Goal: Transaction & Acquisition: Purchase product/service

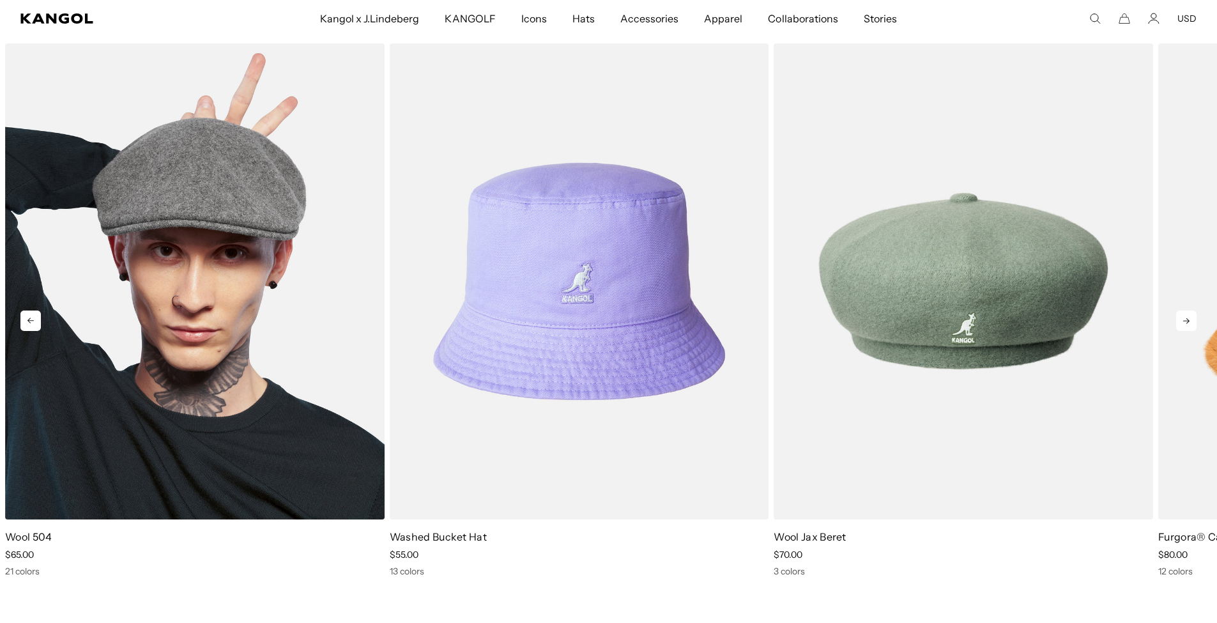
scroll to position [2652, 0]
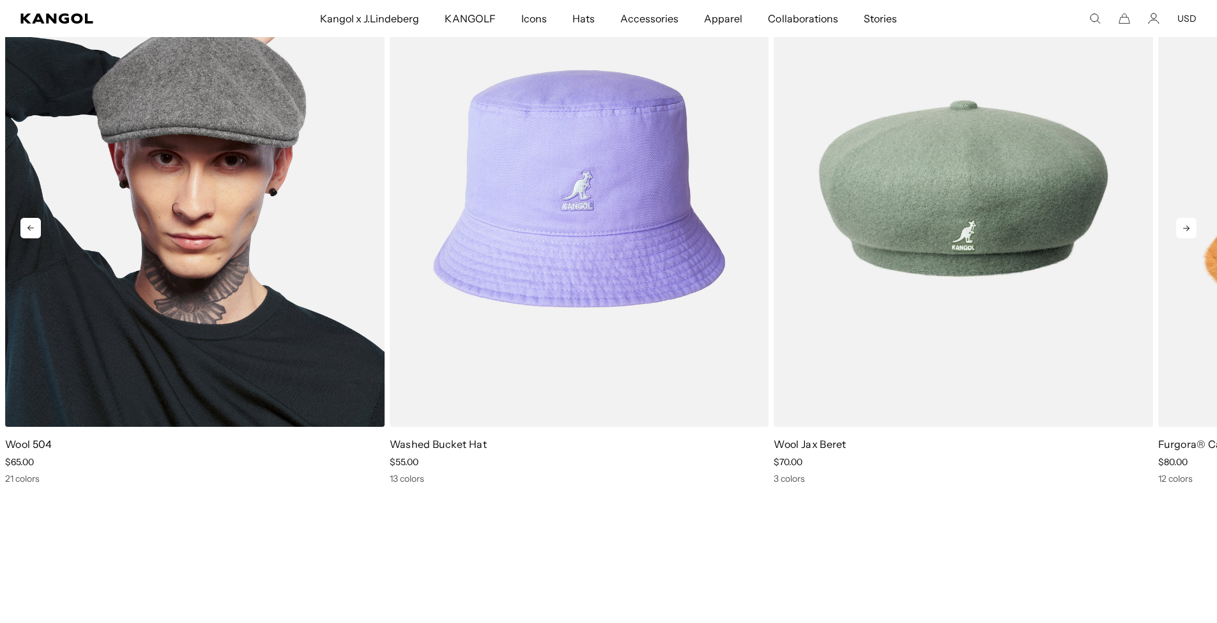
click at [201, 308] on img "1 of 5" at bounding box center [194, 189] width 379 height 476
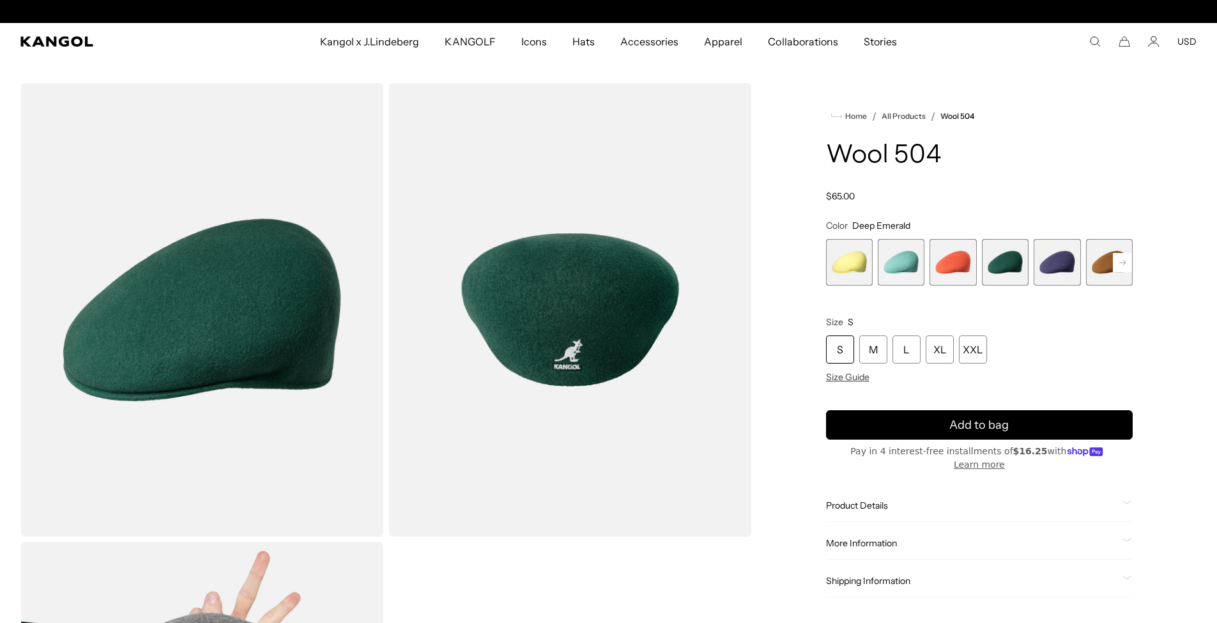
scroll to position [0, 263]
click at [1115, 257] on rect at bounding box center [1121, 262] width 19 height 19
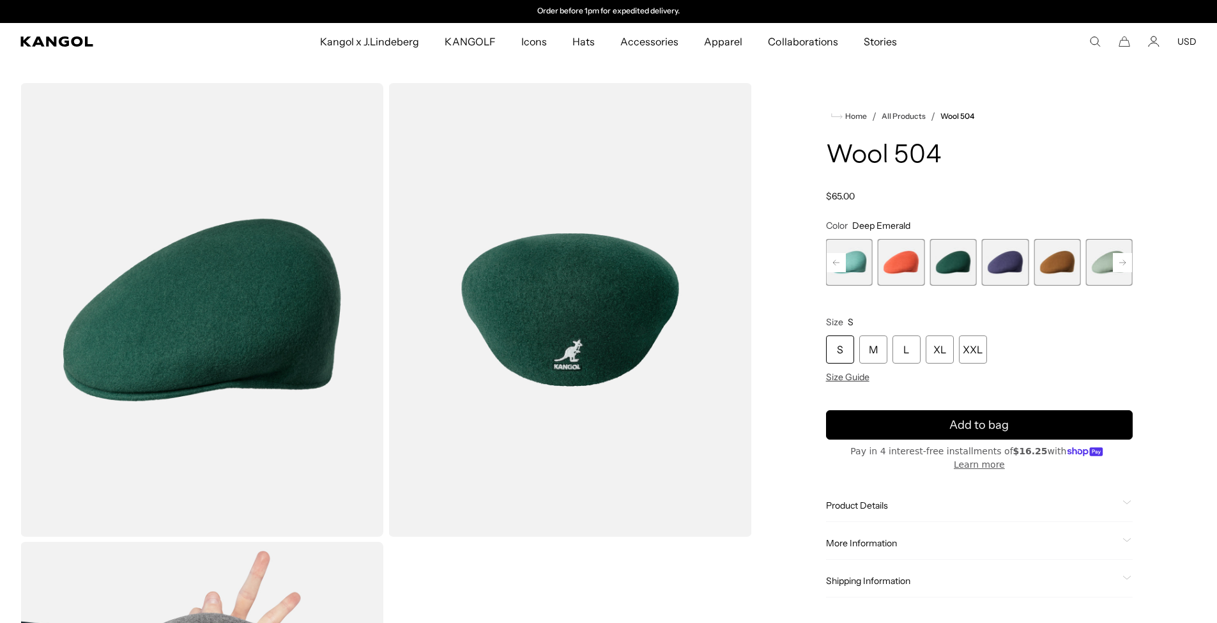
click at [1115, 258] on rect at bounding box center [1121, 262] width 19 height 19
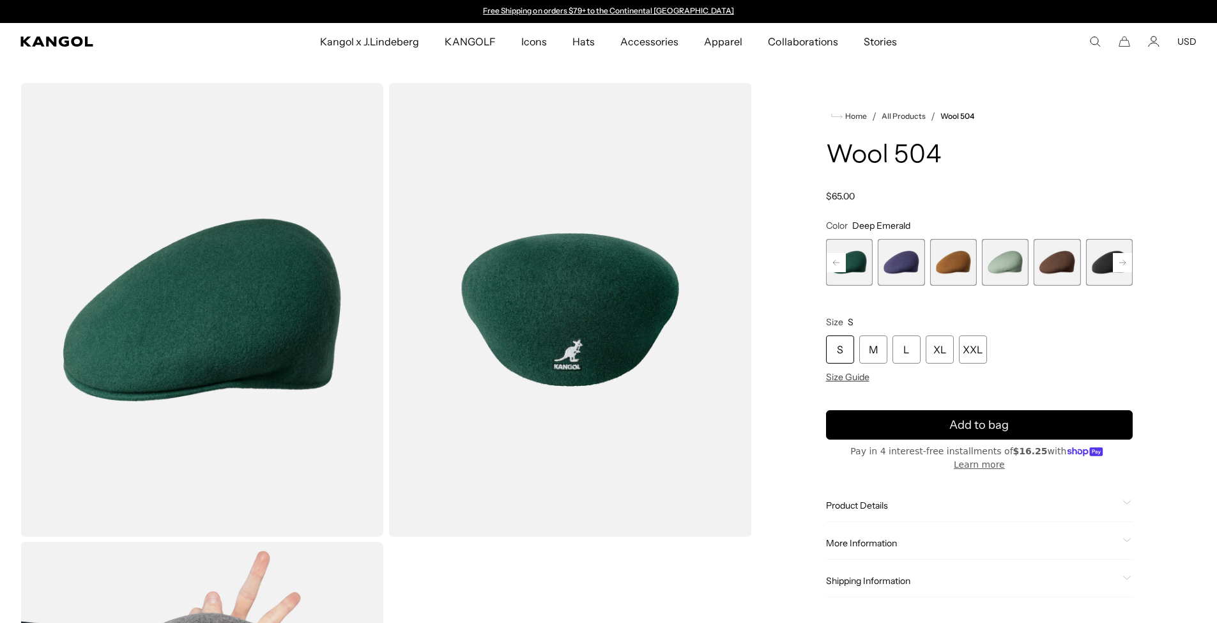
click at [1115, 258] on rect at bounding box center [1121, 262] width 19 height 19
click at [957, 259] on span "9 of 21" at bounding box center [952, 262] width 47 height 47
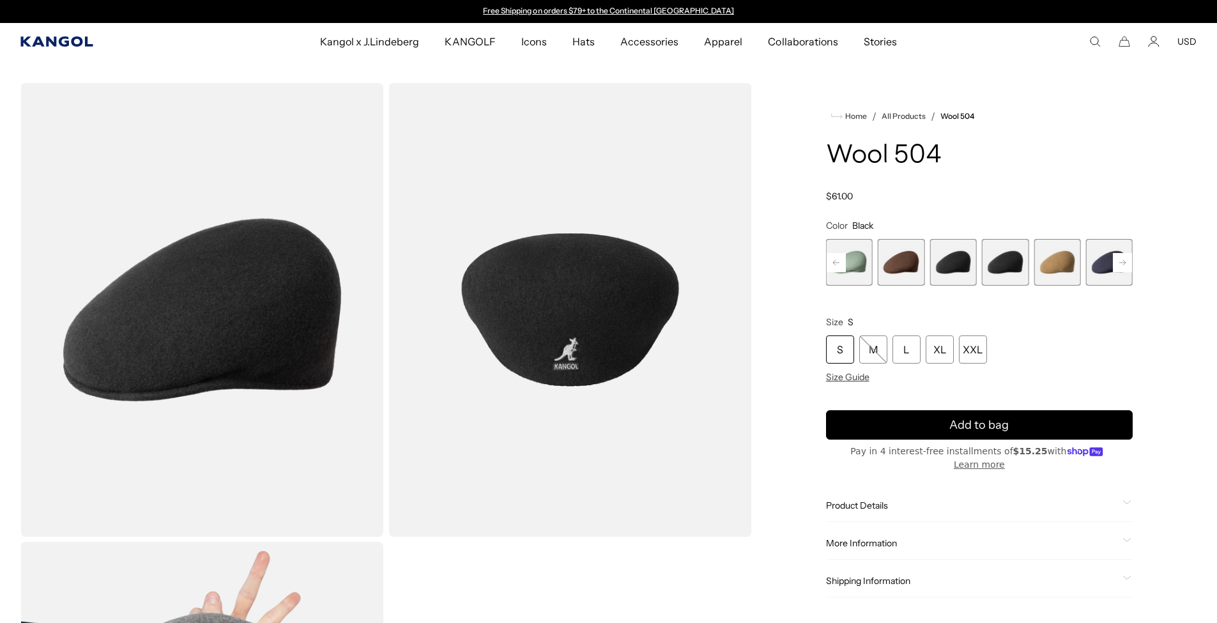
click at [61, 42] on icon "Kangol" at bounding box center [56, 41] width 72 height 10
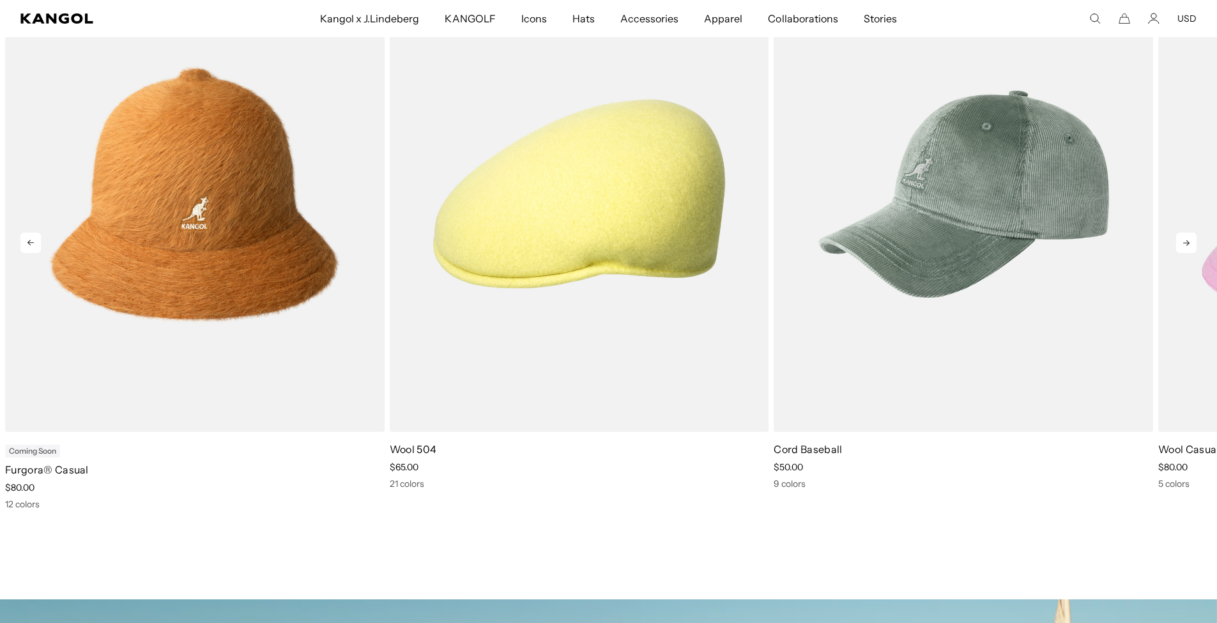
click at [1186, 241] on icon at bounding box center [1186, 242] width 20 height 20
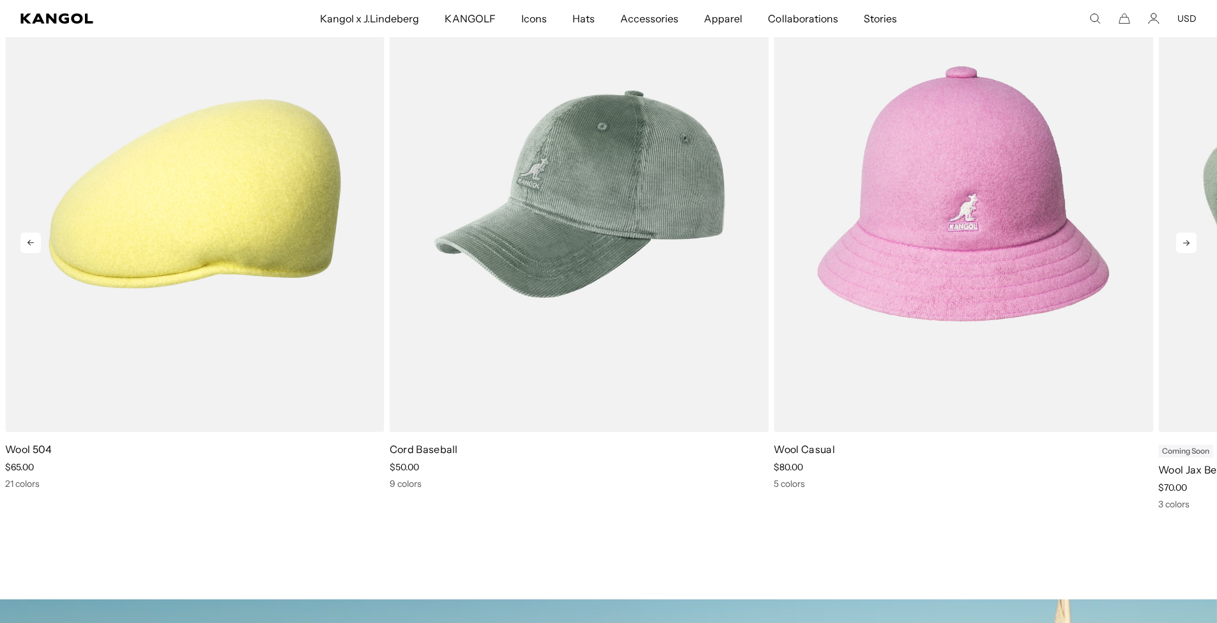
scroll to position [0, 263]
click at [1184, 243] on icon at bounding box center [1186, 243] width 6 height 6
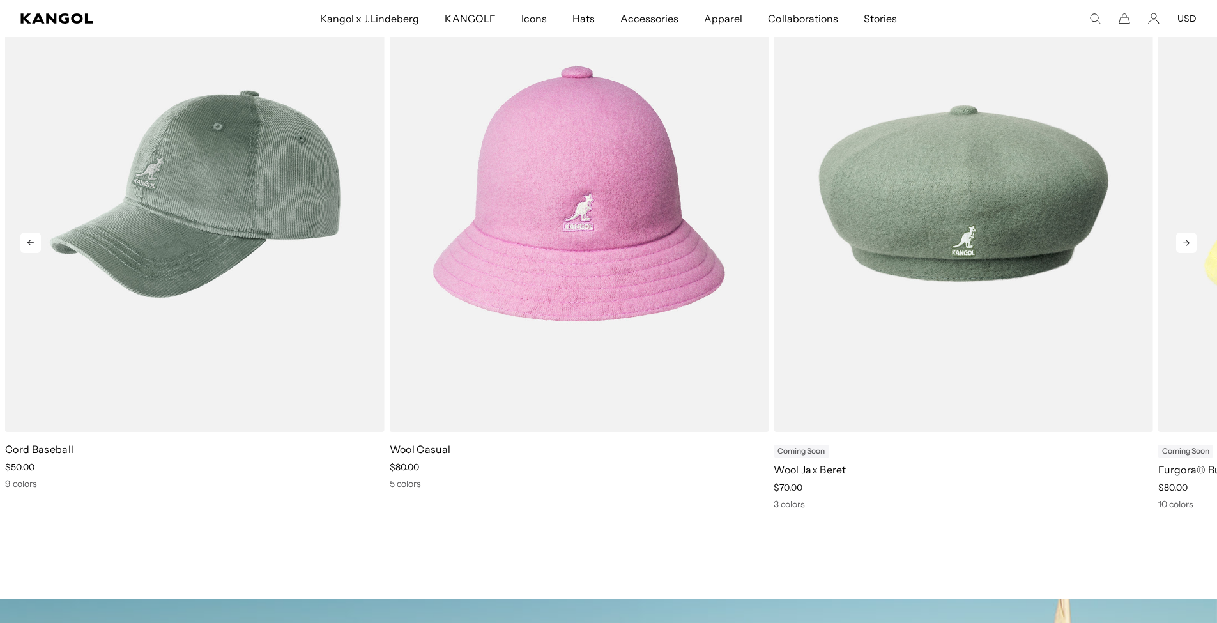
click at [1184, 243] on icon at bounding box center [1186, 243] width 6 height 6
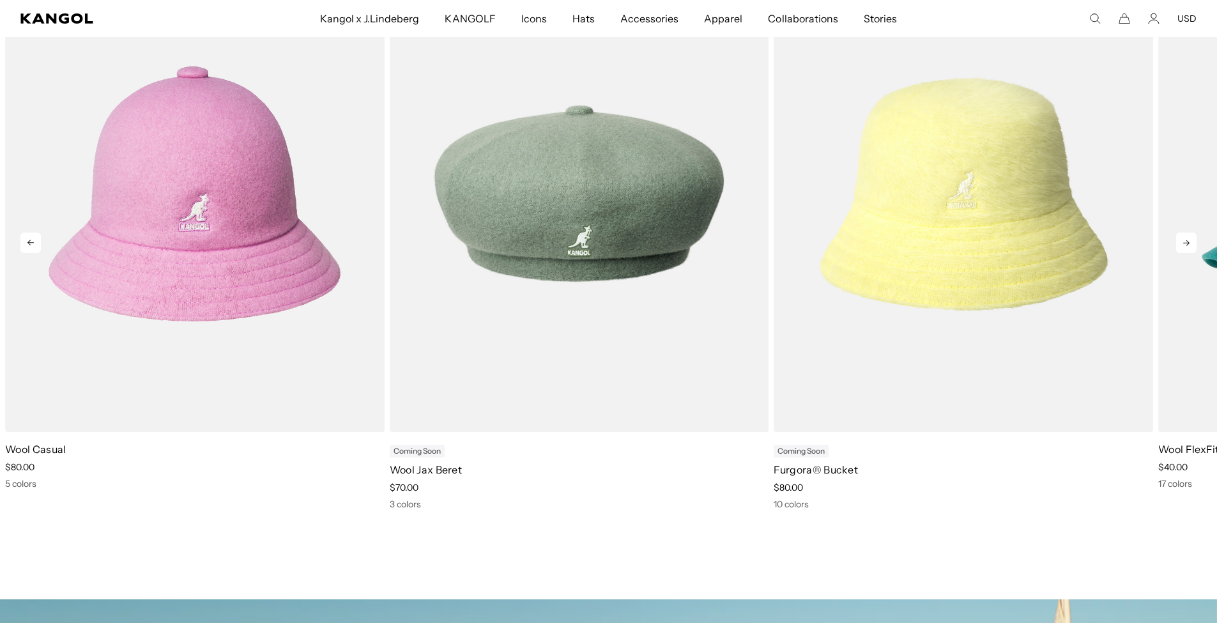
scroll to position [0, 0]
click at [1184, 244] on icon at bounding box center [1186, 242] width 20 height 20
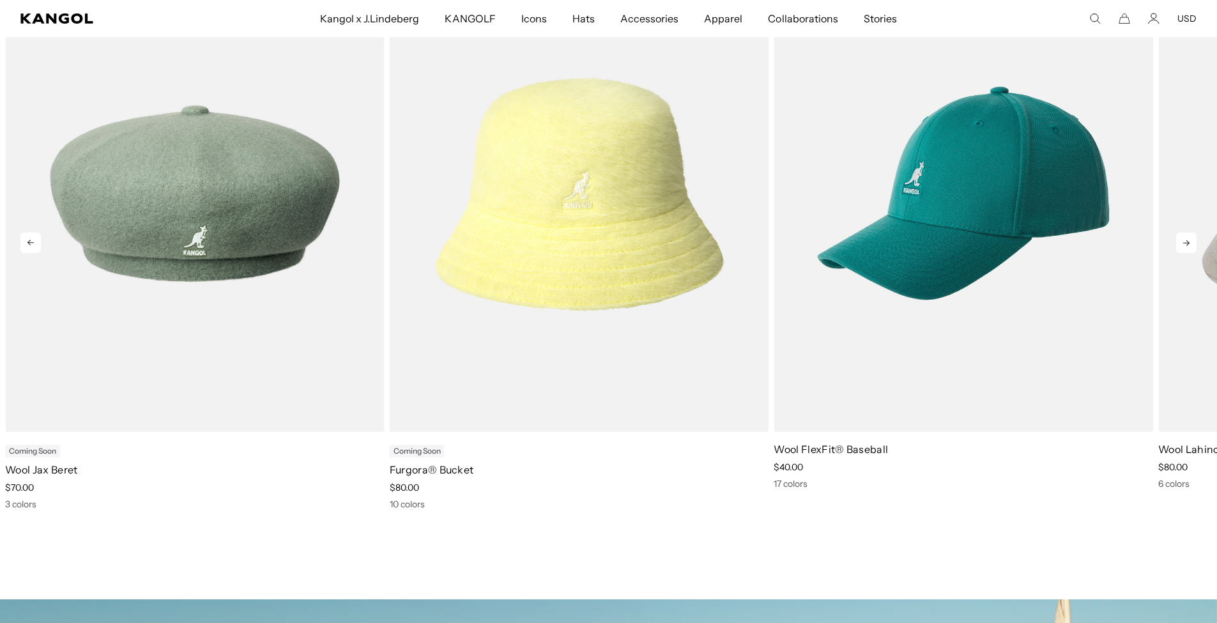
click at [1184, 245] on icon at bounding box center [1186, 242] width 20 height 20
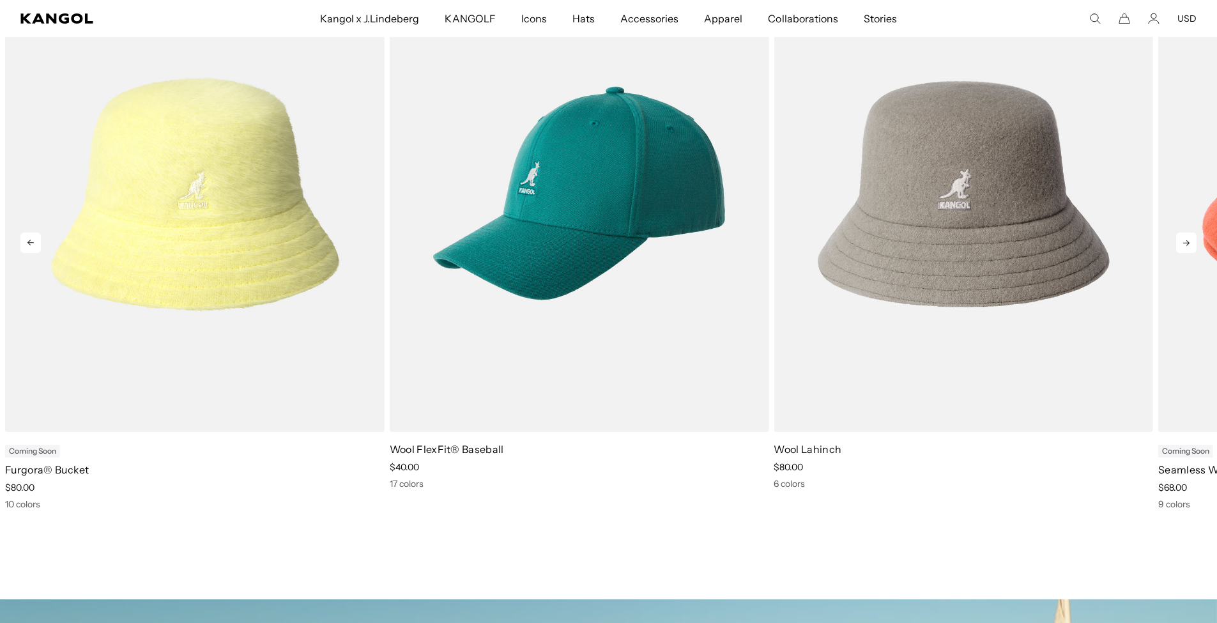
click at [1184, 245] on icon at bounding box center [1186, 242] width 20 height 20
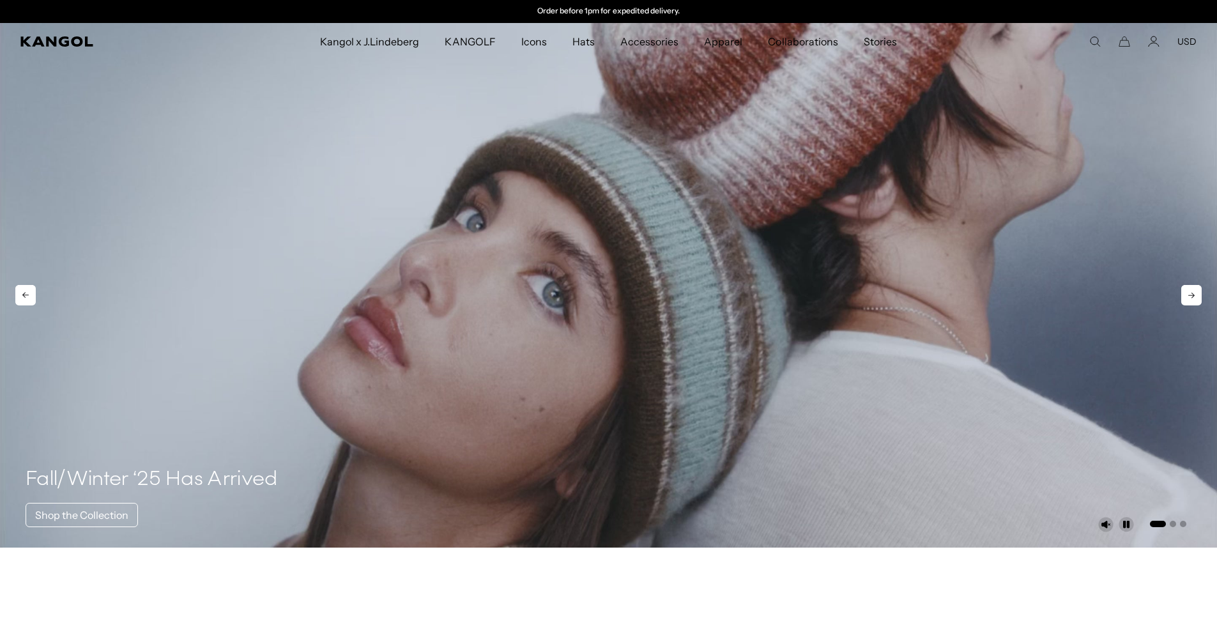
scroll to position [640, 0]
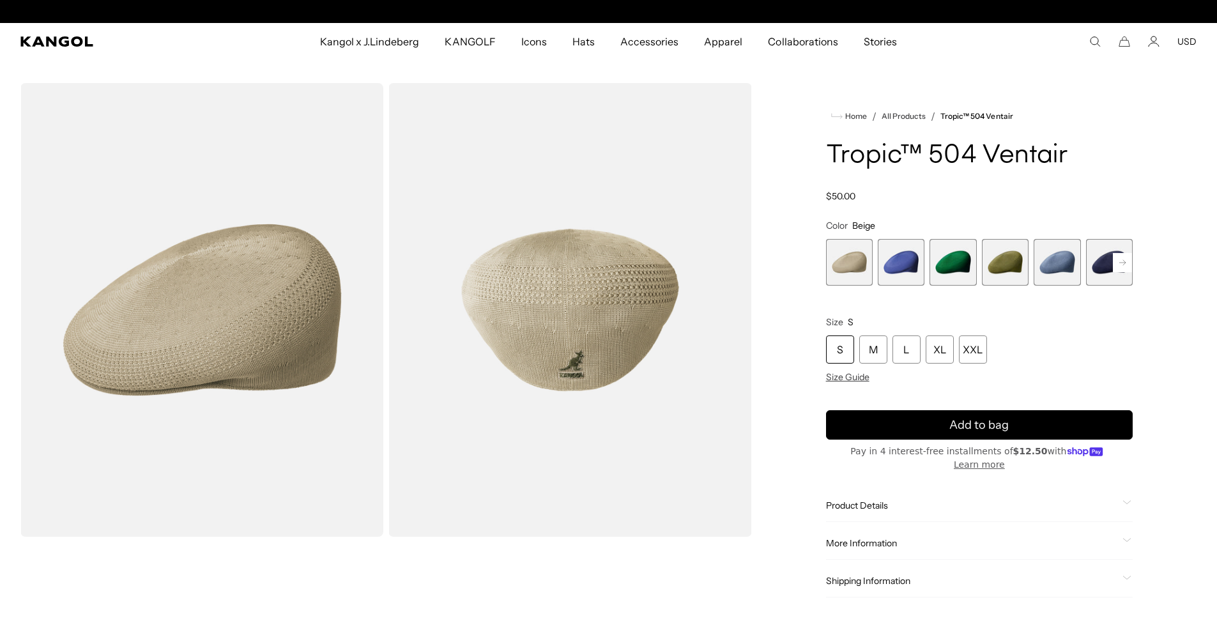
click at [1122, 261] on rect at bounding box center [1121, 262] width 19 height 19
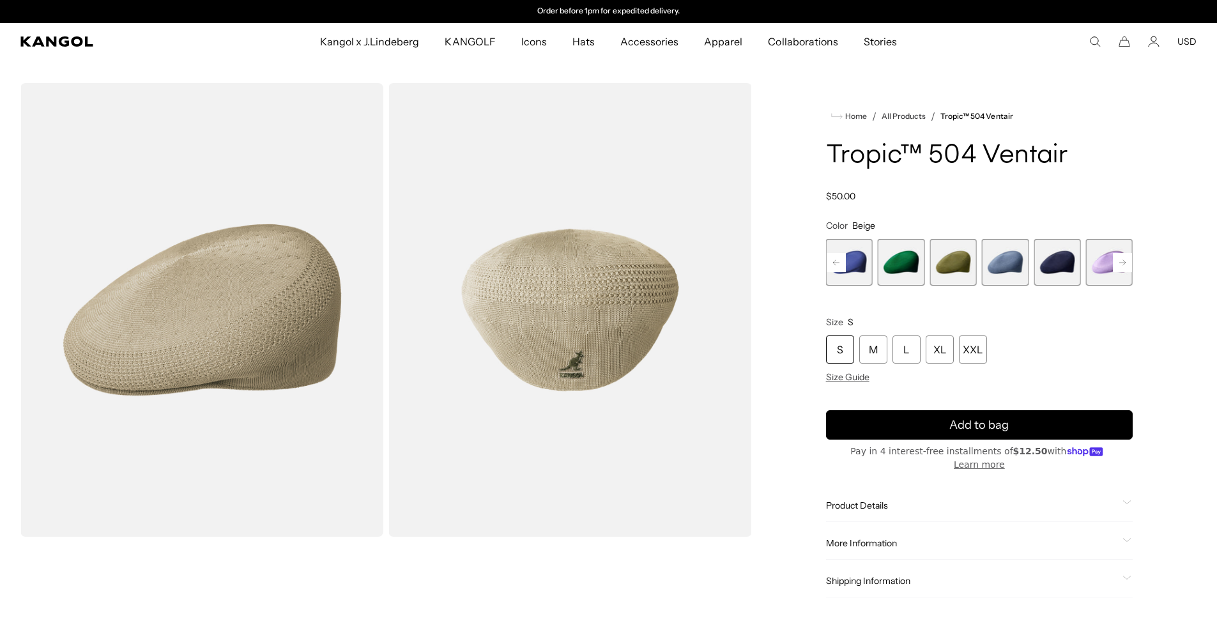
drag, startPoint x: 1049, startPoint y: 261, endPoint x: 1015, endPoint y: 266, distance: 34.2
click at [1049, 261] on span "6 of 22" at bounding box center [1056, 262] width 47 height 47
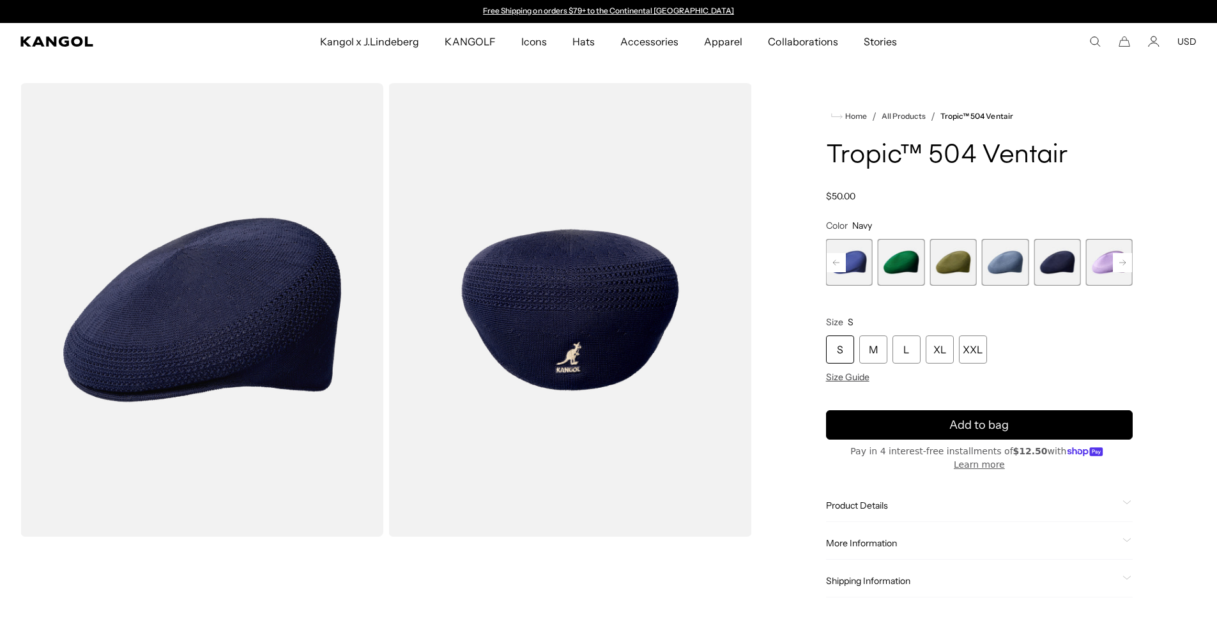
click at [1129, 259] on rect at bounding box center [1121, 262] width 19 height 19
click at [1128, 261] on rect at bounding box center [1121, 262] width 19 height 19
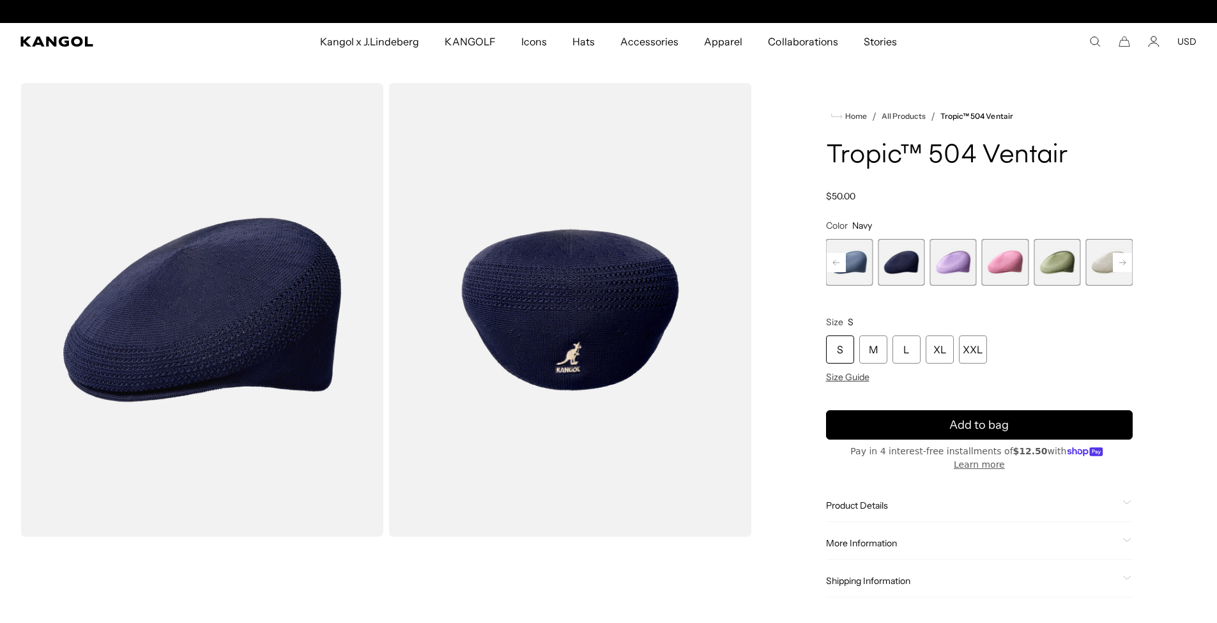
scroll to position [0, 263]
click at [1128, 261] on rect at bounding box center [1121, 262] width 19 height 19
click at [1129, 261] on rect at bounding box center [1121, 262] width 19 height 19
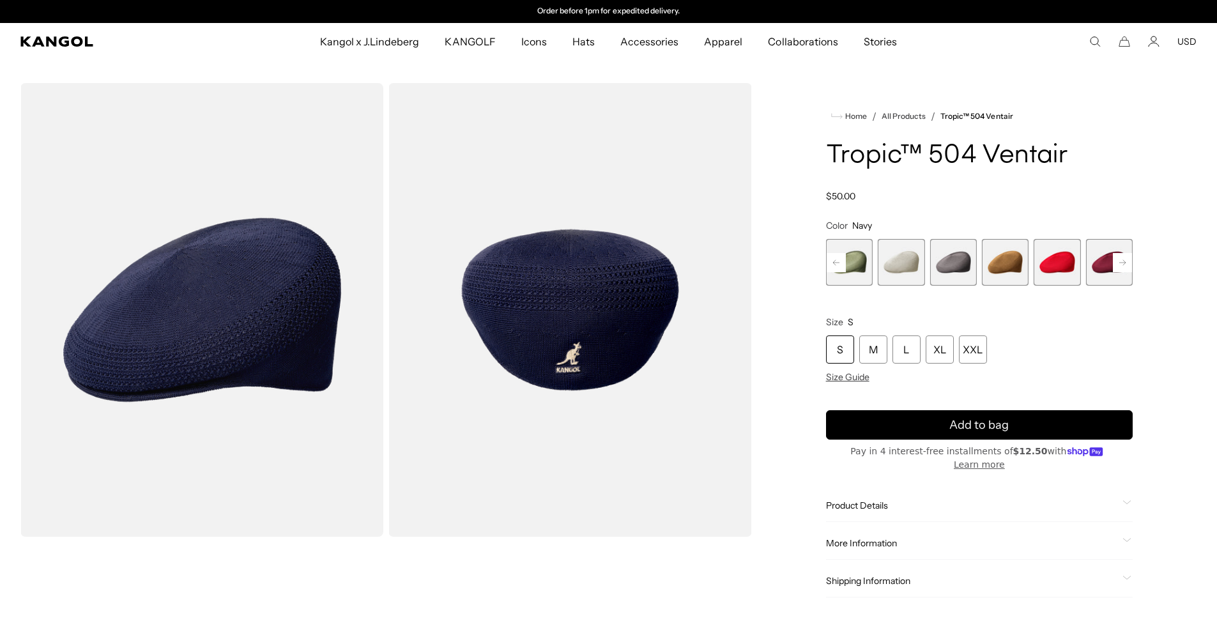
click at [1129, 261] on rect at bounding box center [1121, 262] width 19 height 19
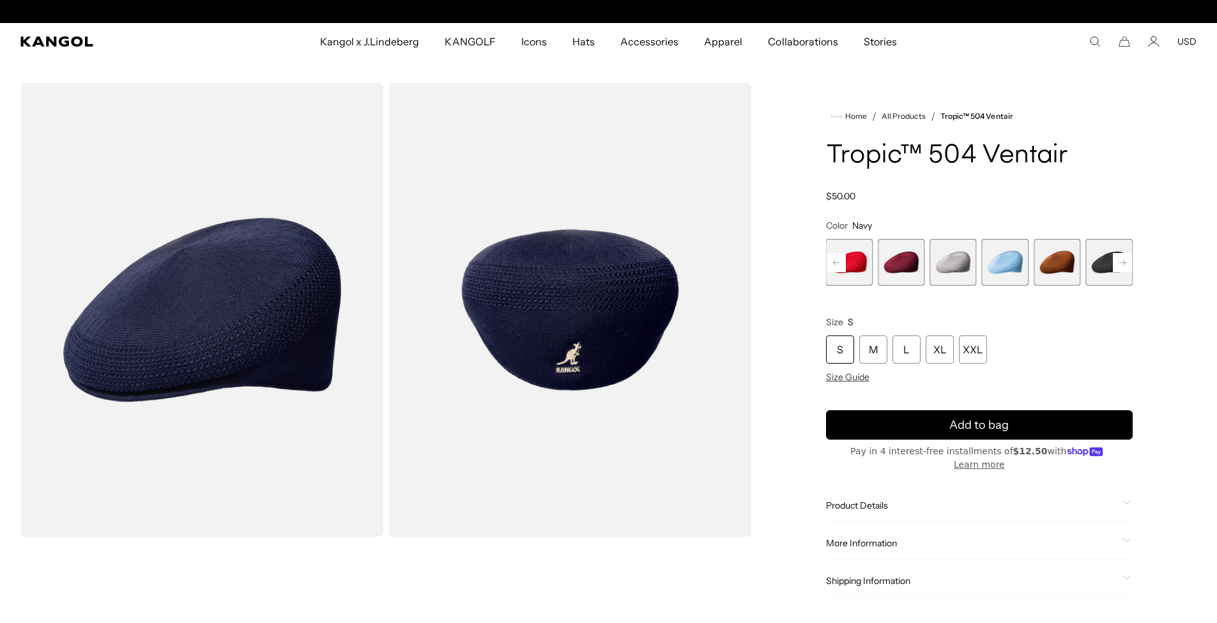
click at [1129, 261] on rect at bounding box center [1121, 262] width 19 height 19
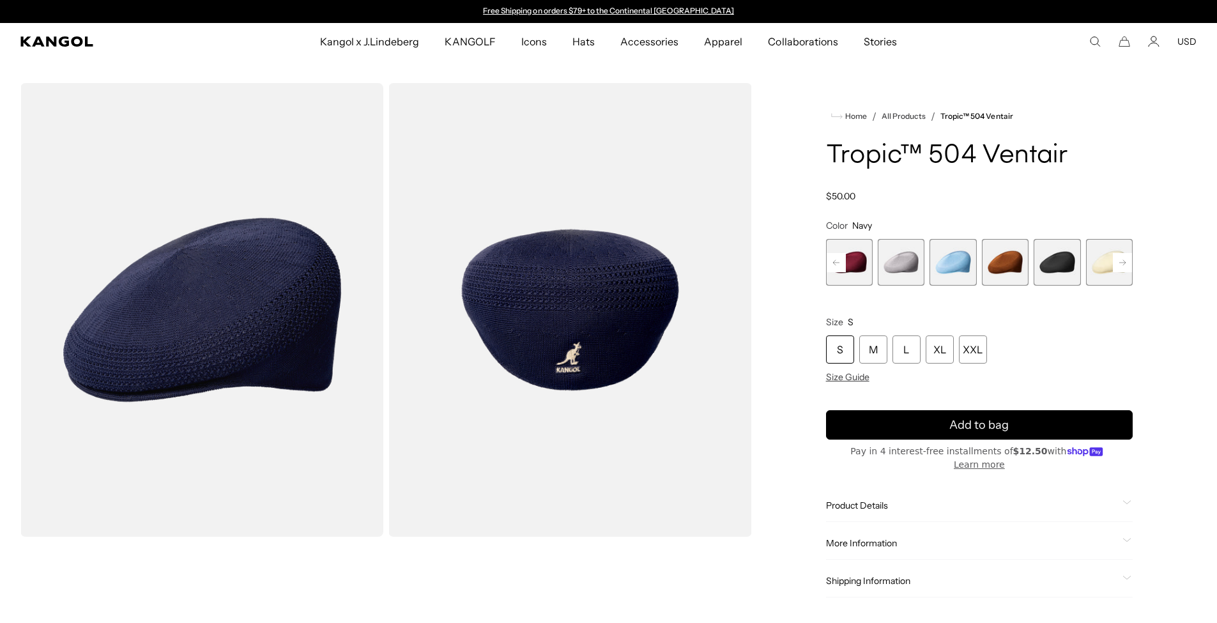
click at [1129, 261] on rect at bounding box center [1121, 262] width 19 height 19
click at [972, 265] on span "17 of 22" at bounding box center [952, 262] width 47 height 47
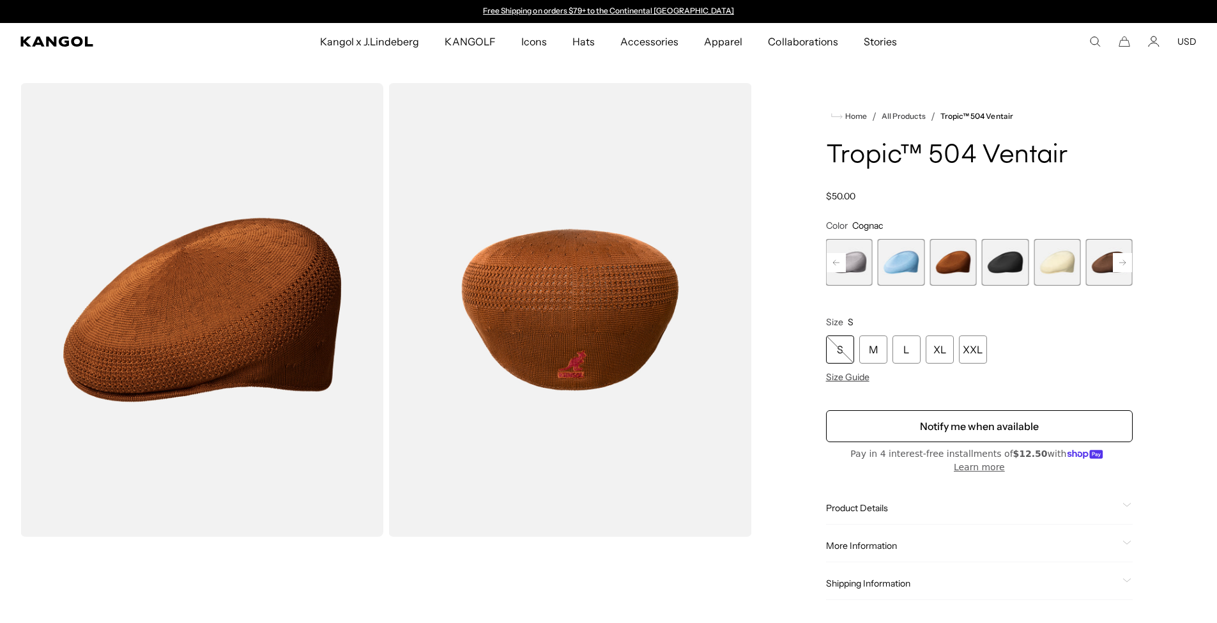
click at [992, 262] on span "18 of 22" at bounding box center [1005, 262] width 47 height 47
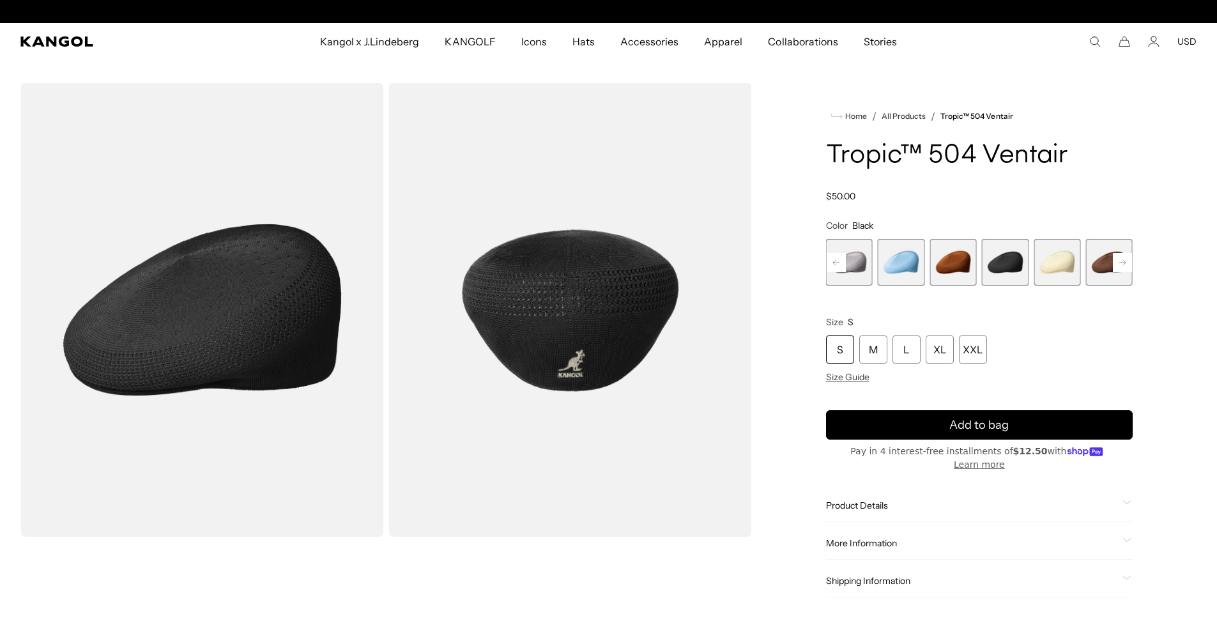
scroll to position [0, 263]
click at [953, 259] on span "17 of 22" at bounding box center [952, 262] width 47 height 47
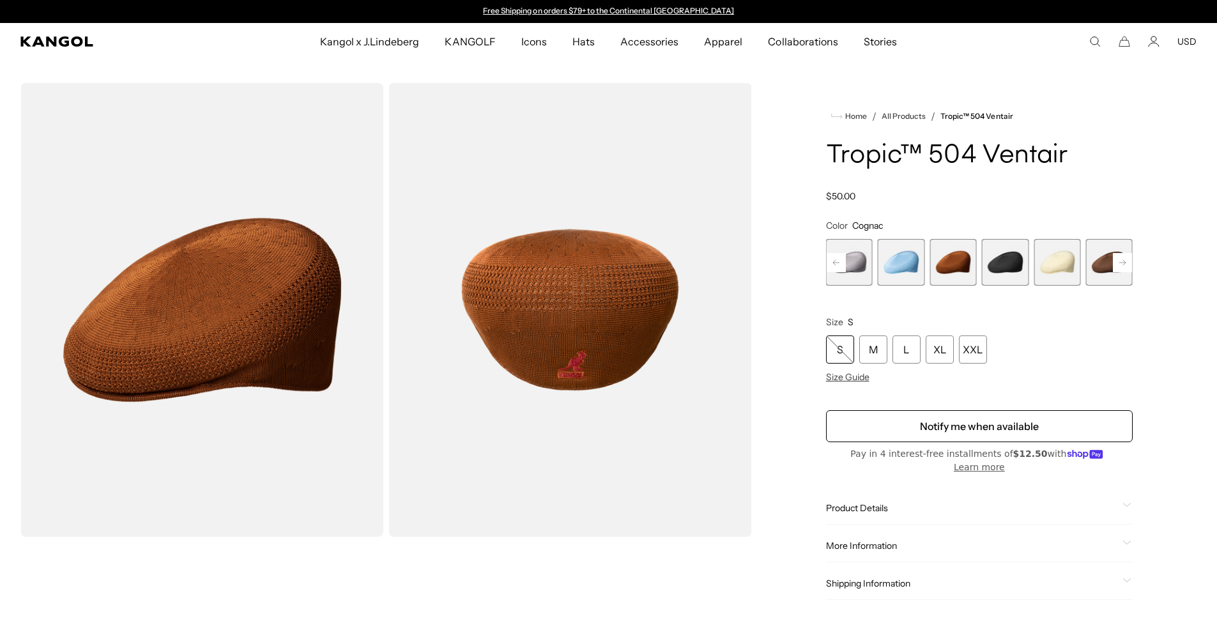
click at [1003, 254] on span "18 of 22" at bounding box center [1005, 262] width 47 height 47
click at [1013, 255] on span "18 of 22" at bounding box center [1005, 262] width 47 height 47
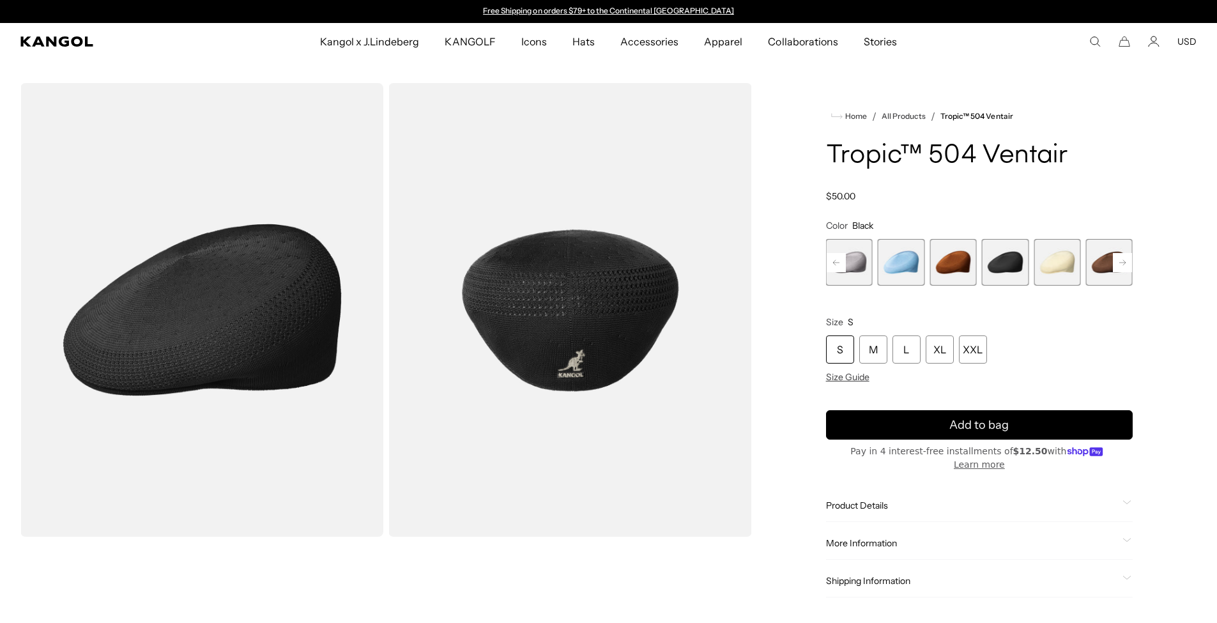
click at [248, 294] on img "Gallery Viewer" at bounding box center [201, 309] width 363 height 453
